Goal: Task Accomplishment & Management: Manage account settings

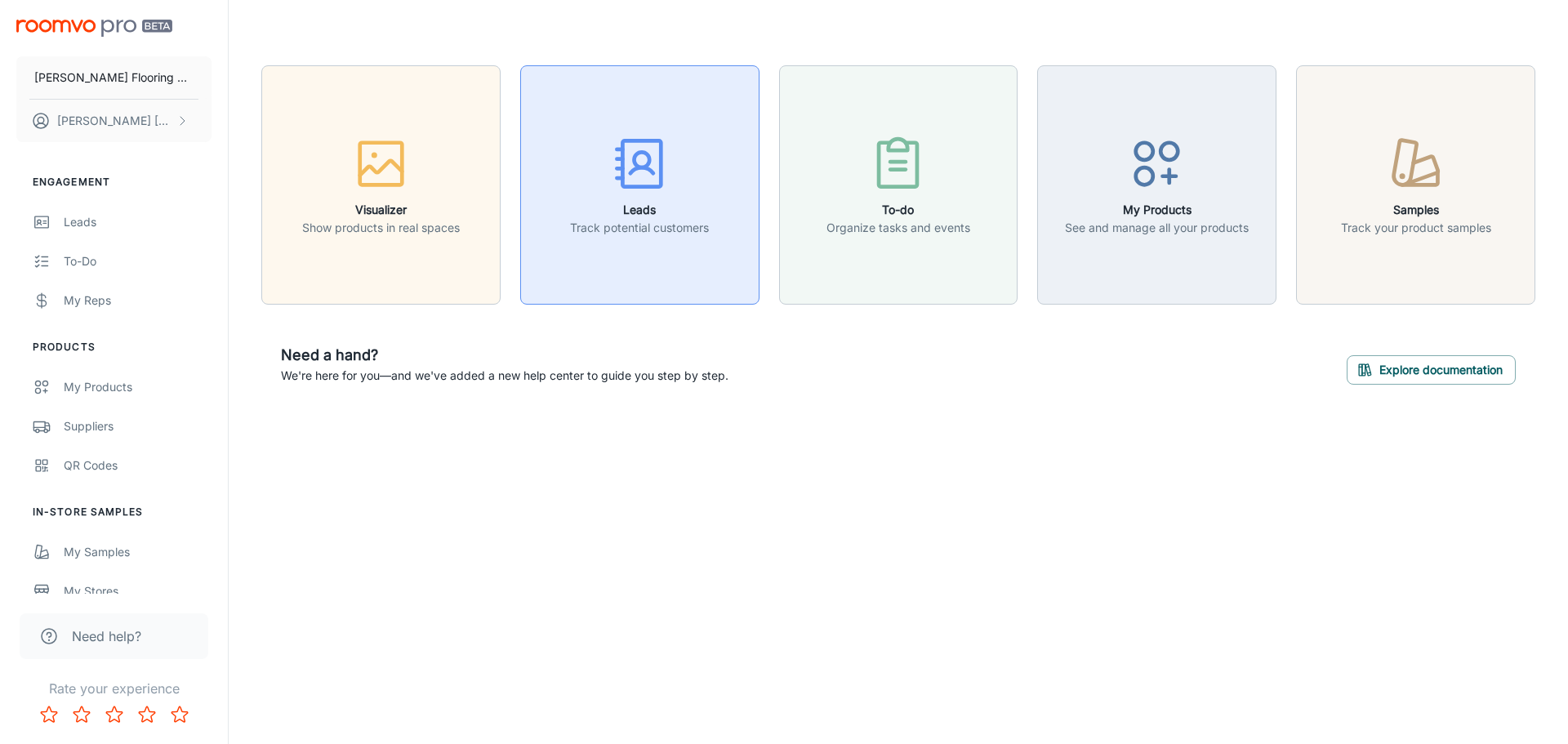
click at [662, 212] on h6 "Leads" at bounding box center [640, 210] width 139 height 18
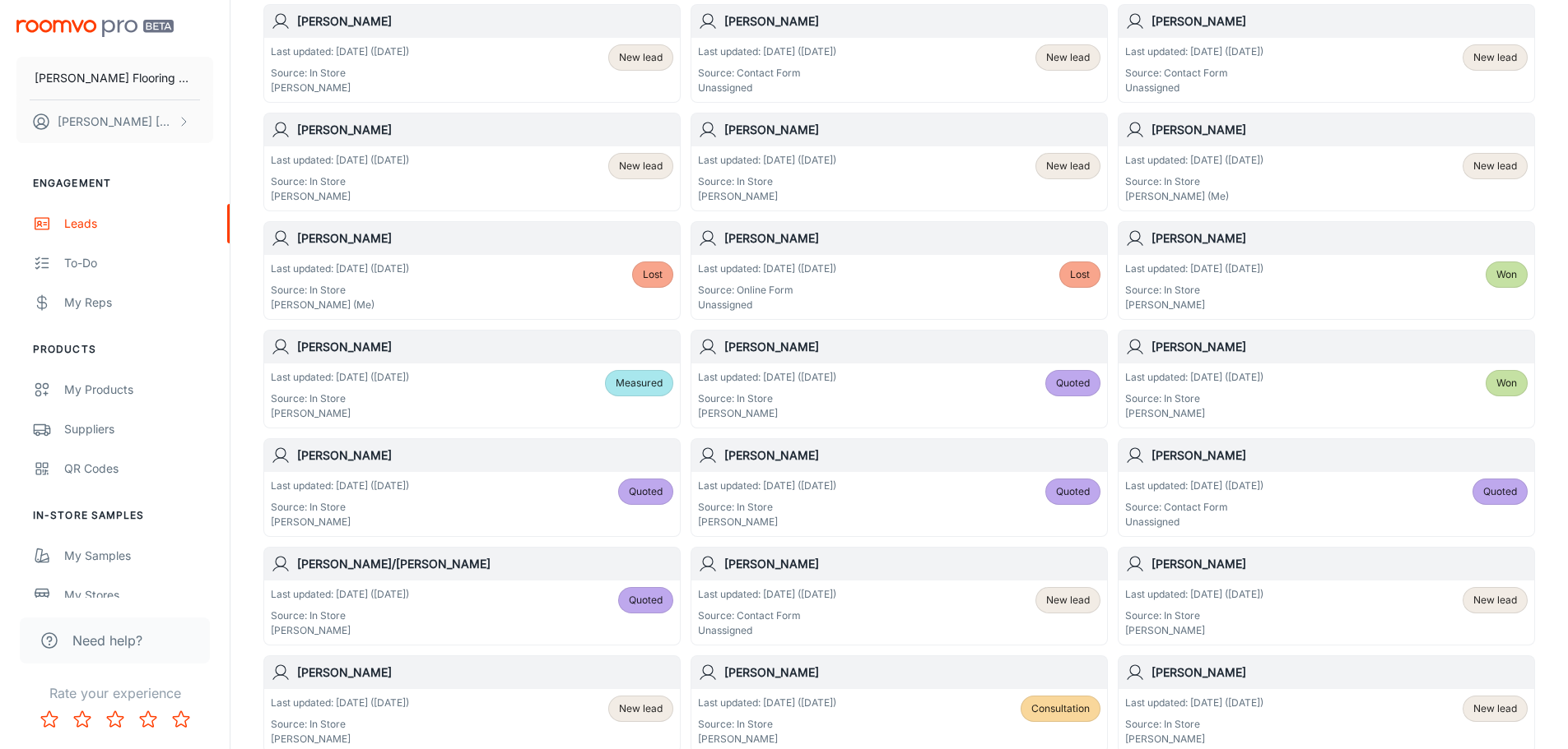
scroll to position [246, 0]
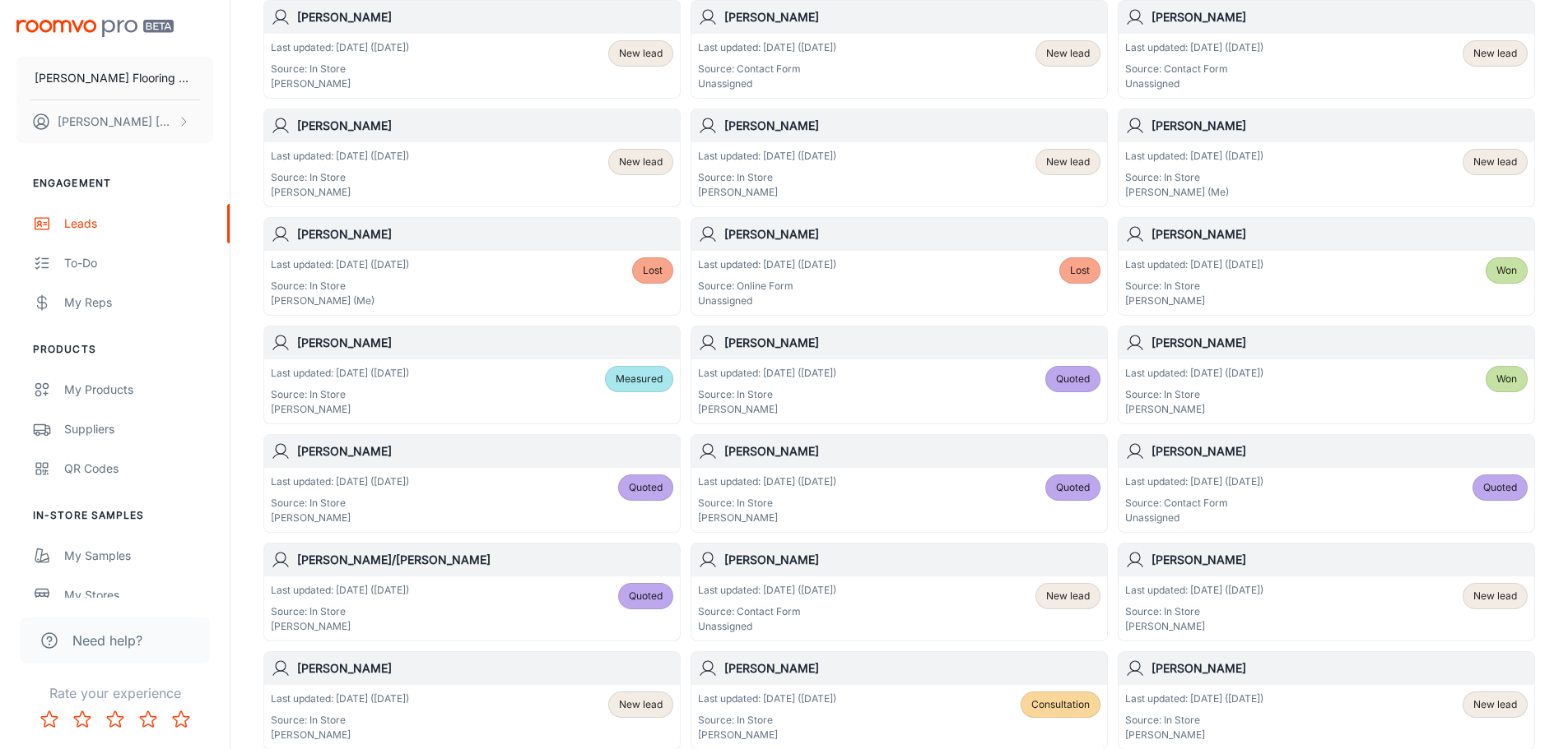
click at [977, 392] on div "Last updated: [DATE] ([DATE]) Source: In Store [PERSON_NAME] Quoted" at bounding box center [898, 391] width 403 height 51
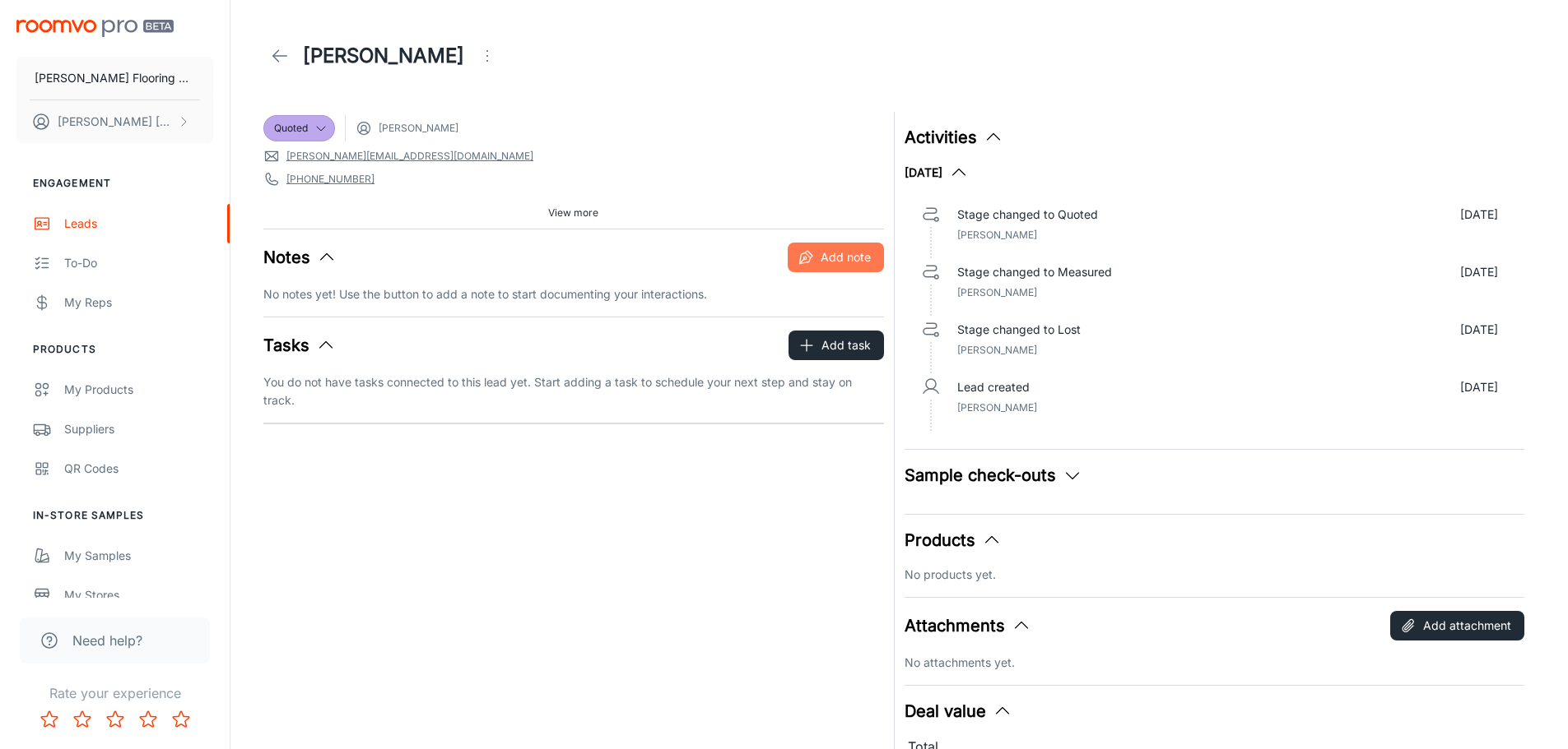
click at [855, 263] on button "Add note" at bounding box center [835, 257] width 96 height 30
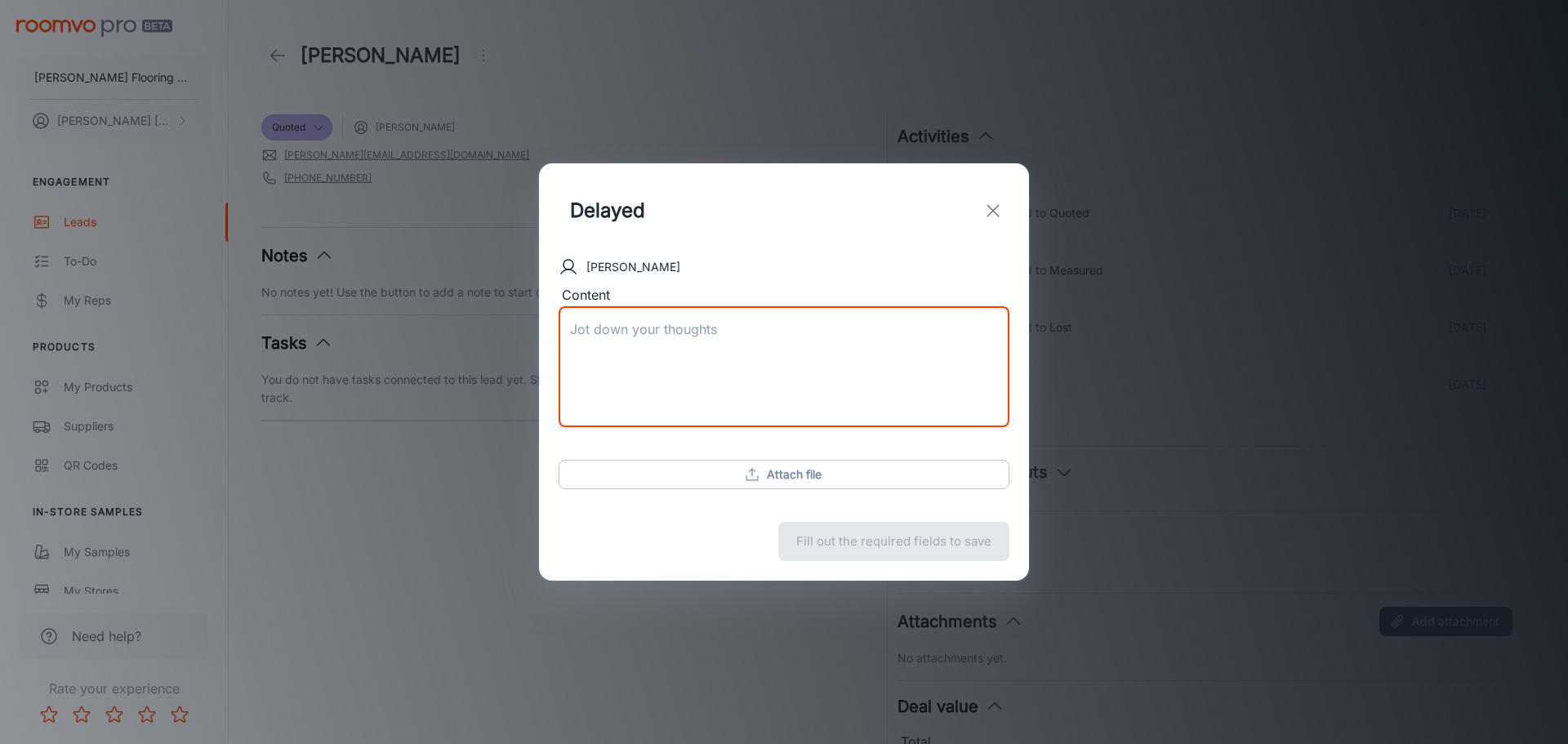
click at [705, 338] on textarea "Content" at bounding box center [784, 368] width 428 height 94
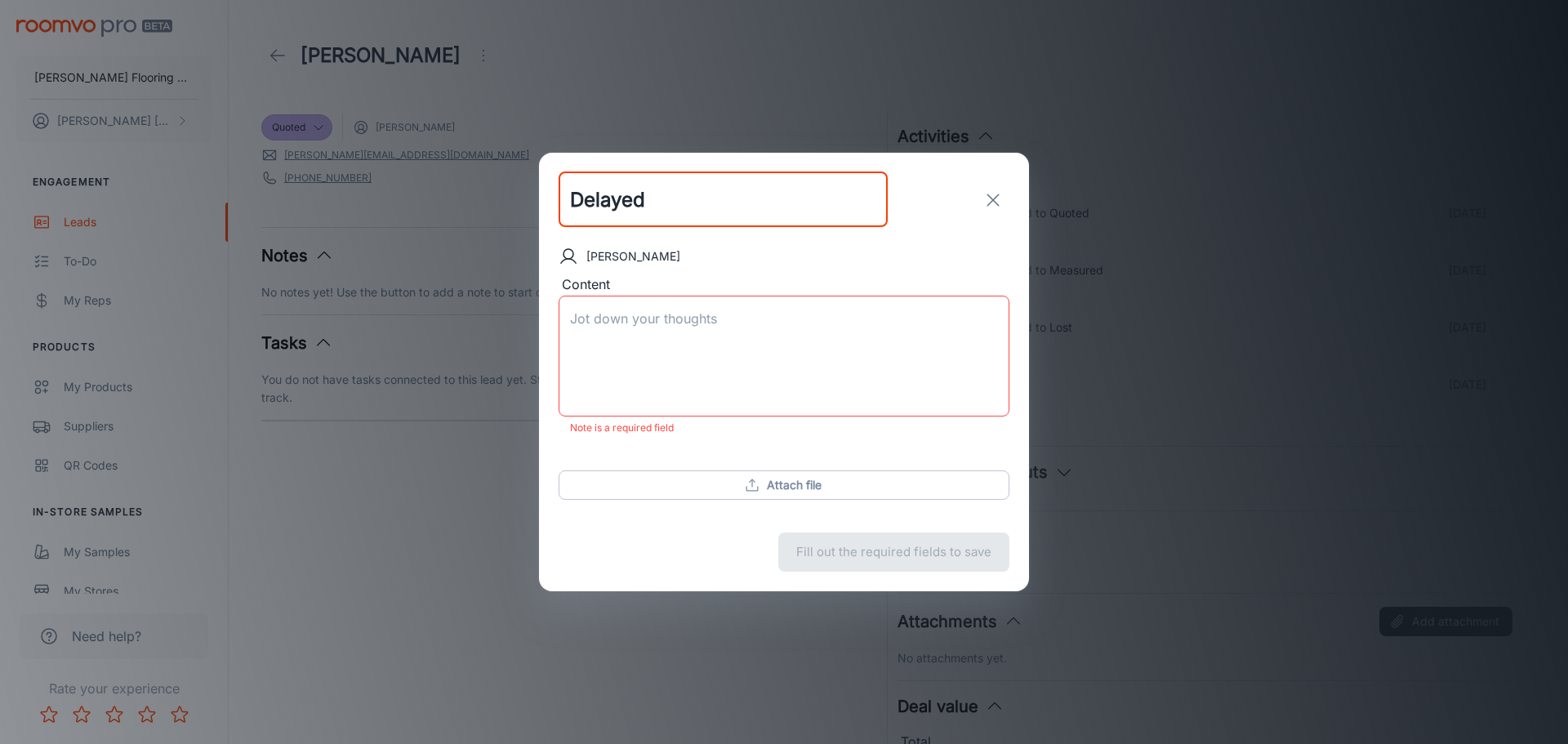
drag, startPoint x: 663, startPoint y: 205, endPoint x: 570, endPoint y: 204, distance: 93.0
click at [570, 204] on input "Delayed" at bounding box center [723, 200] width 329 height 55
type input "Going forward in Oct"
click at [628, 326] on textarea "Content" at bounding box center [784, 357] width 428 height 94
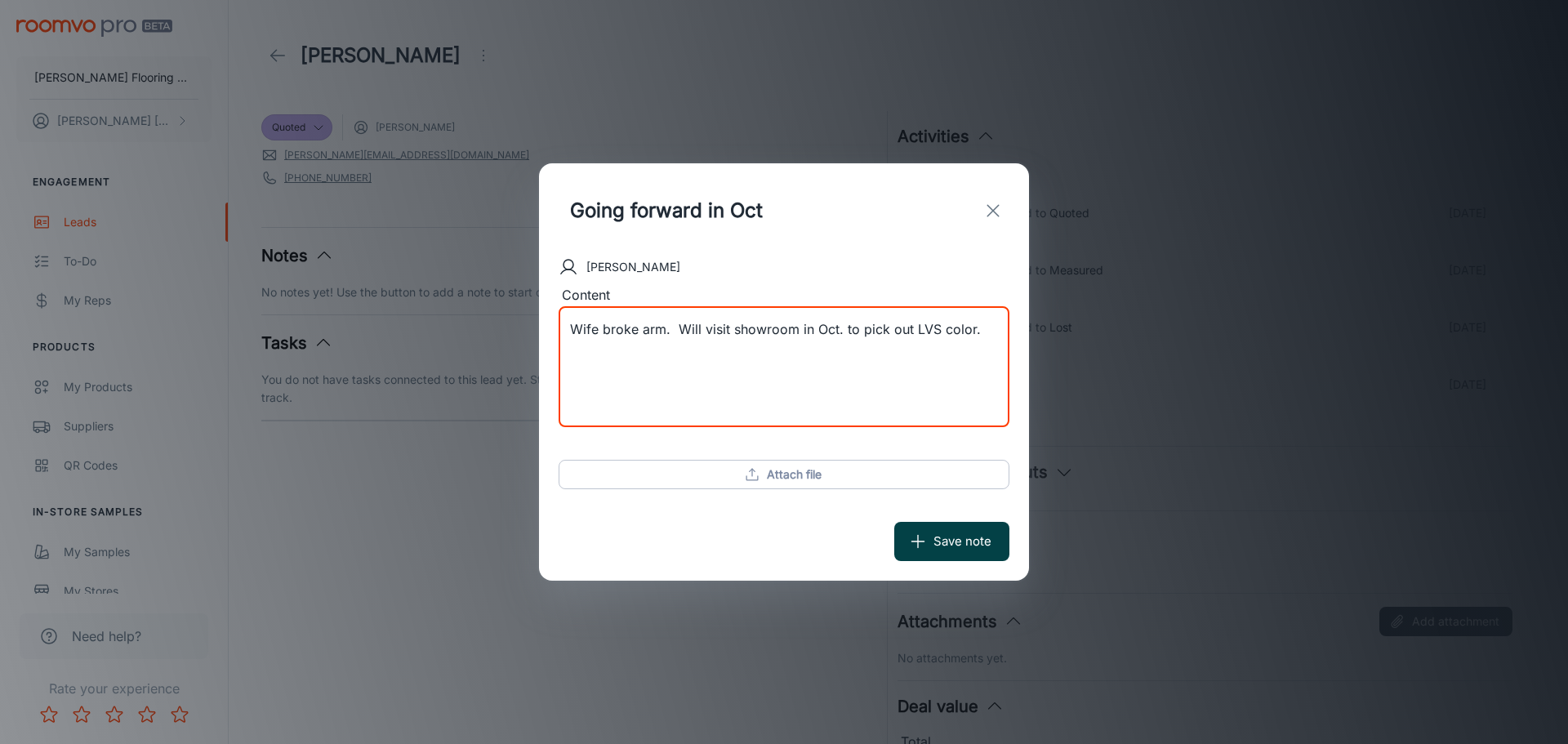
type textarea "Wife broke arm. Will visit showroom in Oct. to pick out LVS color."
click at [940, 547] on button "Save note" at bounding box center [951, 542] width 115 height 39
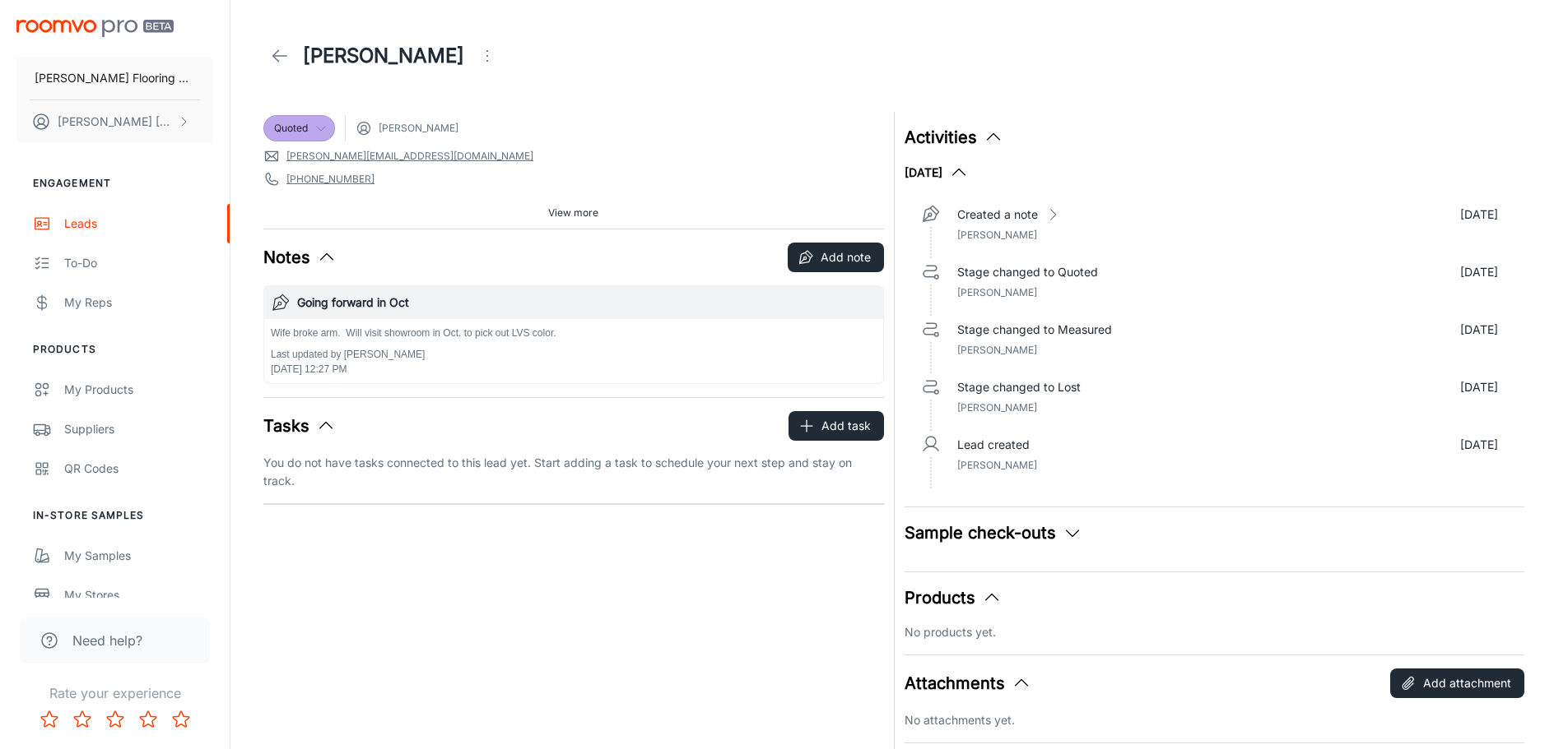
click at [322, 125] on icon at bounding box center [321, 128] width 13 height 13
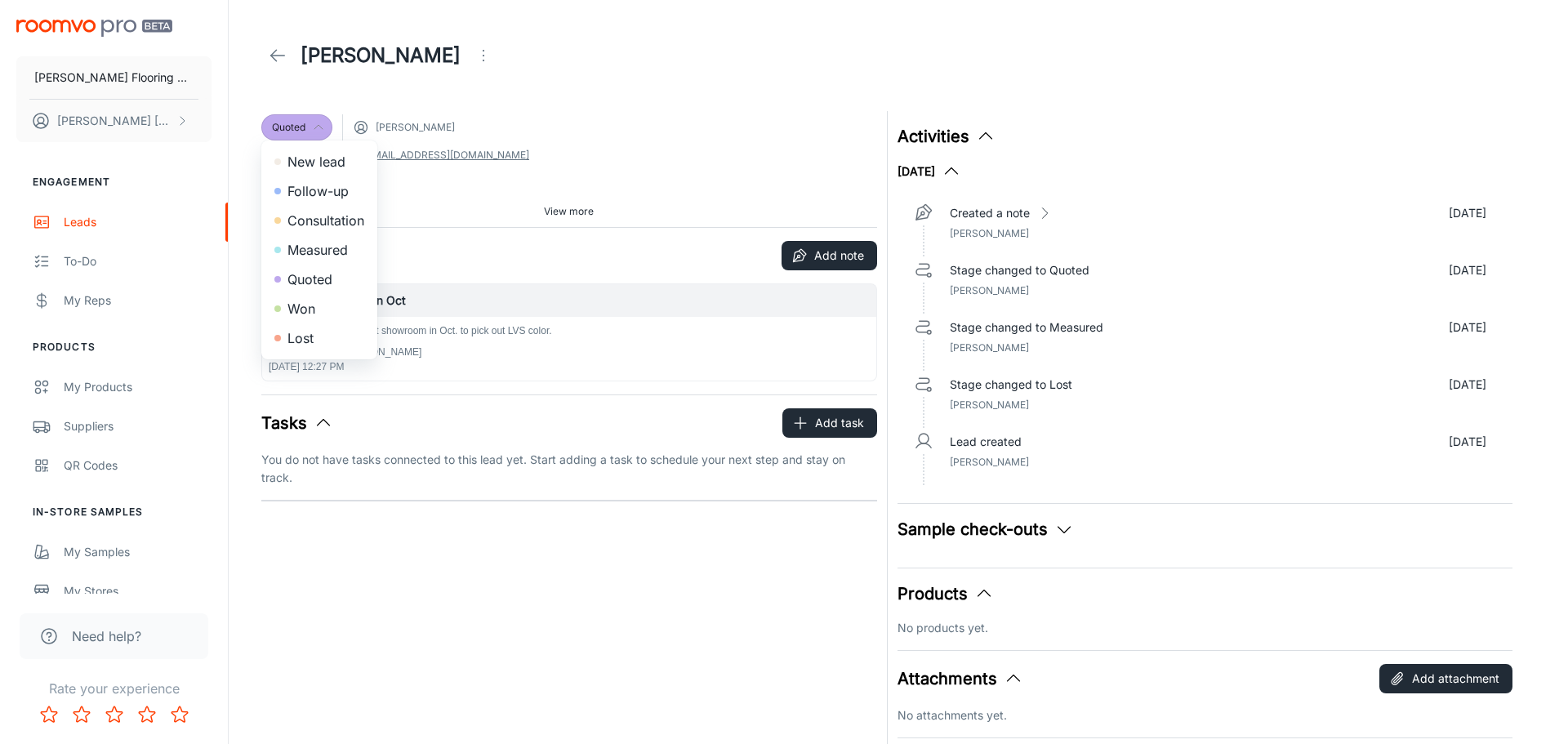
click at [323, 129] on div at bounding box center [784, 372] width 1568 height 744
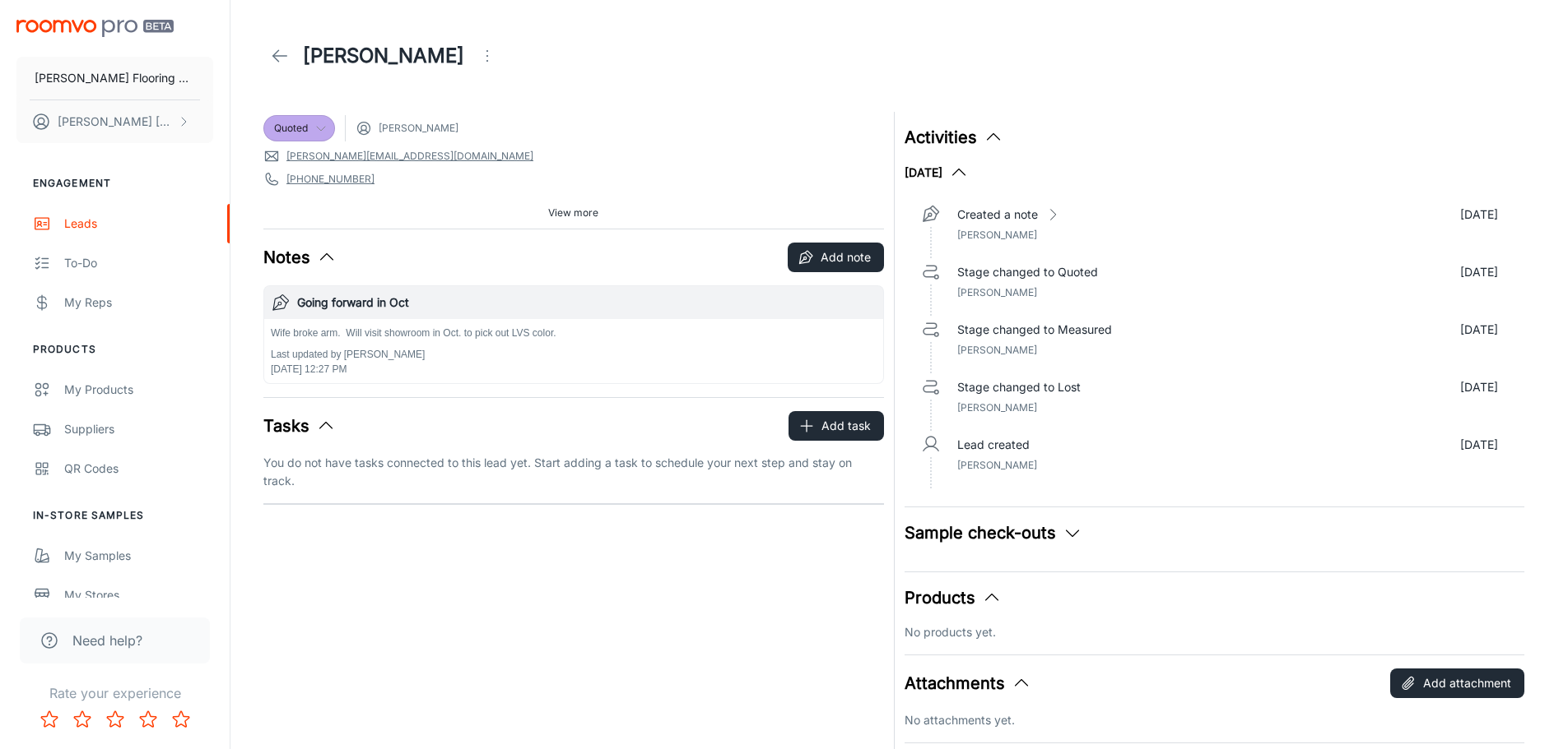
click at [669, 115] on div "Quoted [PERSON_NAME] [PERSON_NAME][EMAIL_ADDRESS][DOMAIN_NAME] [PHONE_NUMBER] […" at bounding box center [574, 170] width 620 height 116
click at [284, 54] on icon at bounding box center [280, 56] width 20 height 20
